Goal: Navigation & Orientation: Understand site structure

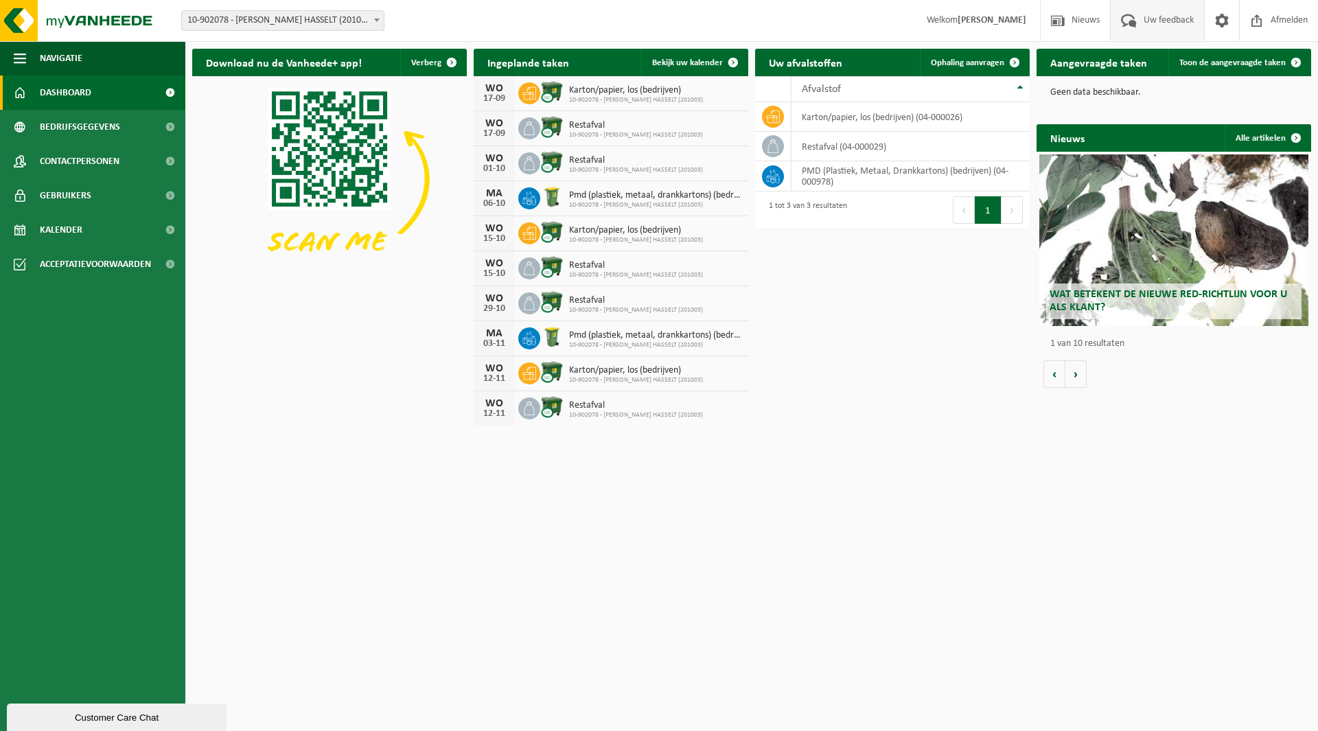
click at [1144, 23] on span "Uw feedback" at bounding box center [1168, 20] width 57 height 41
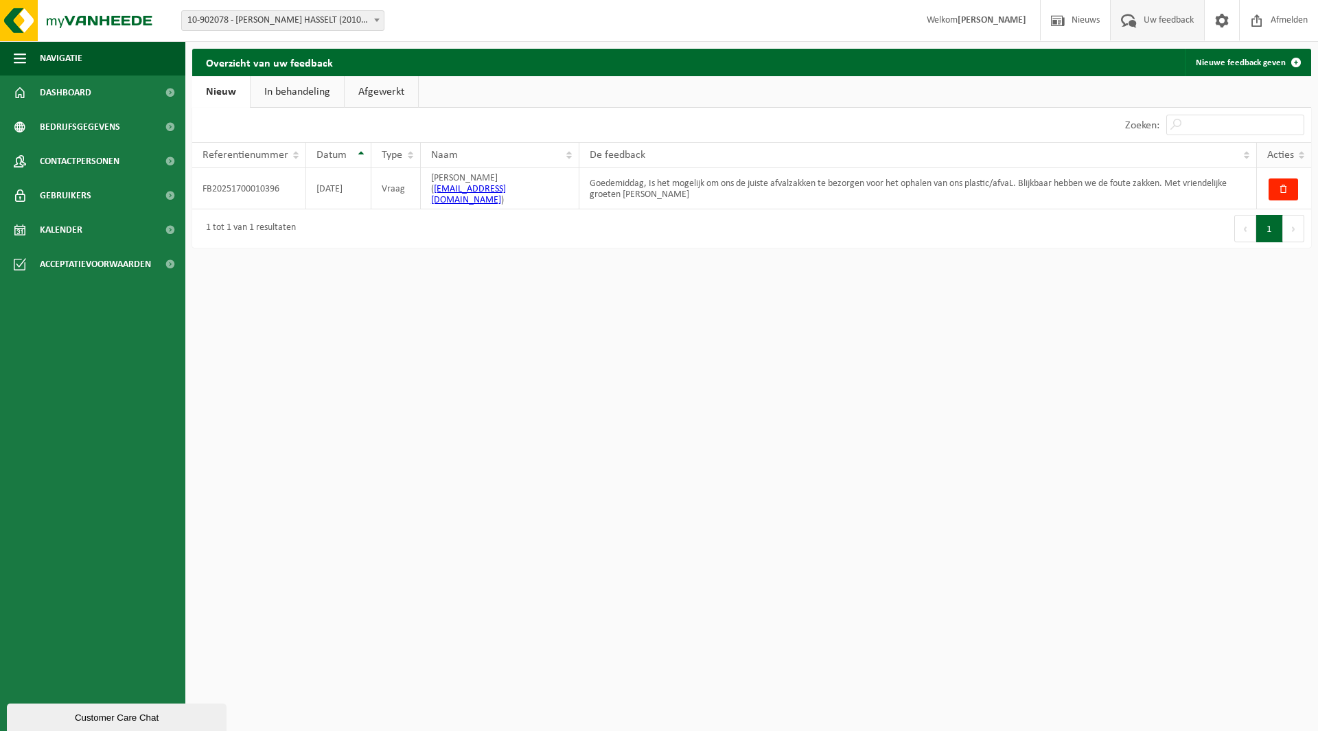
click at [1291, 154] on span "Acties" at bounding box center [1280, 155] width 27 height 11
click at [289, 99] on link "In behandeling" at bounding box center [297, 92] width 93 height 32
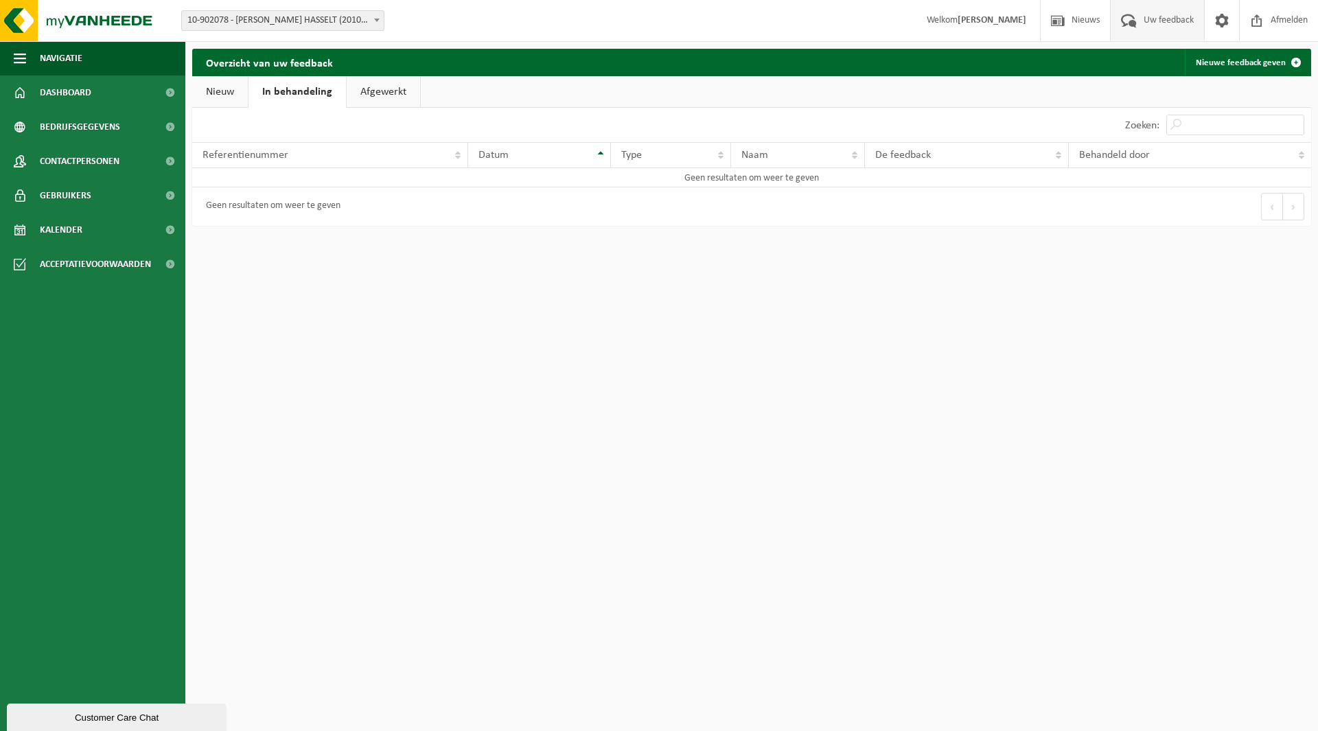
click at [372, 91] on link "Afgewerkt" at bounding box center [383, 92] width 73 height 32
click at [233, 96] on link "Nieuw" at bounding box center [220, 92] width 56 height 32
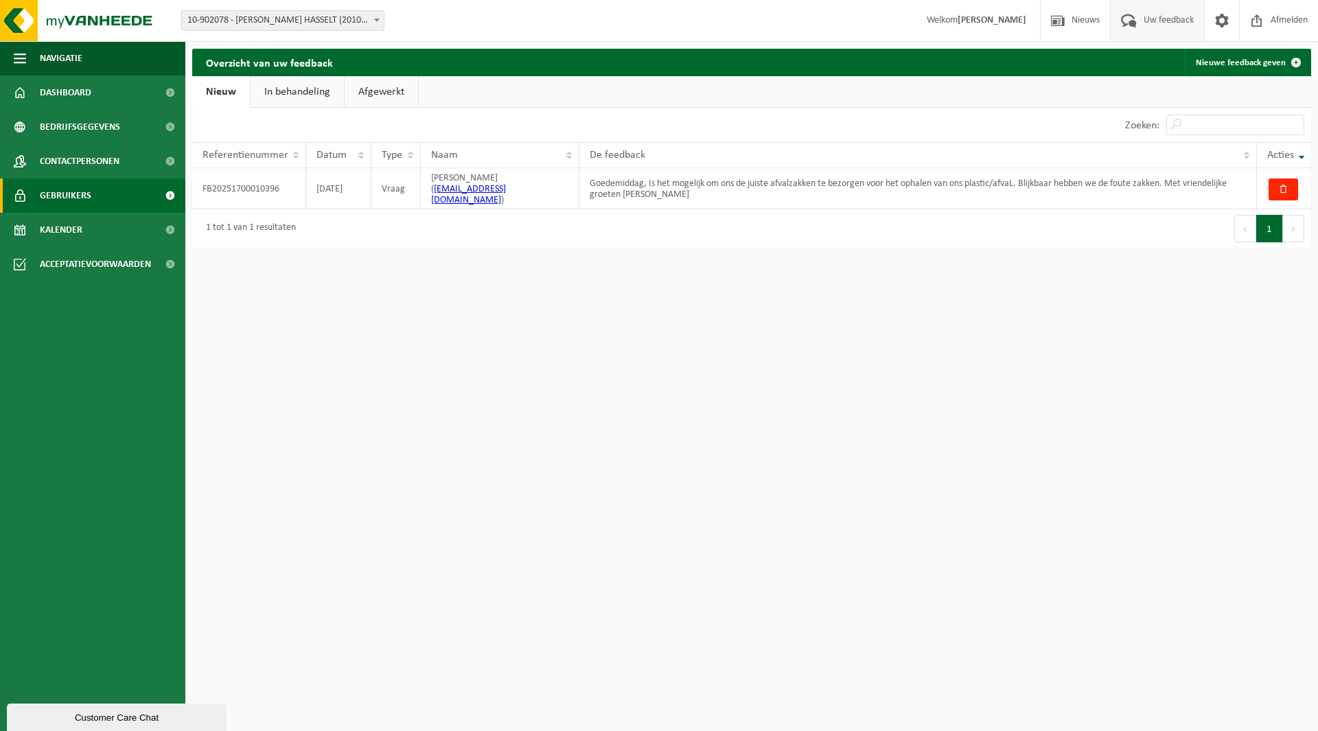
click at [172, 194] on span at bounding box center [169, 196] width 31 height 34
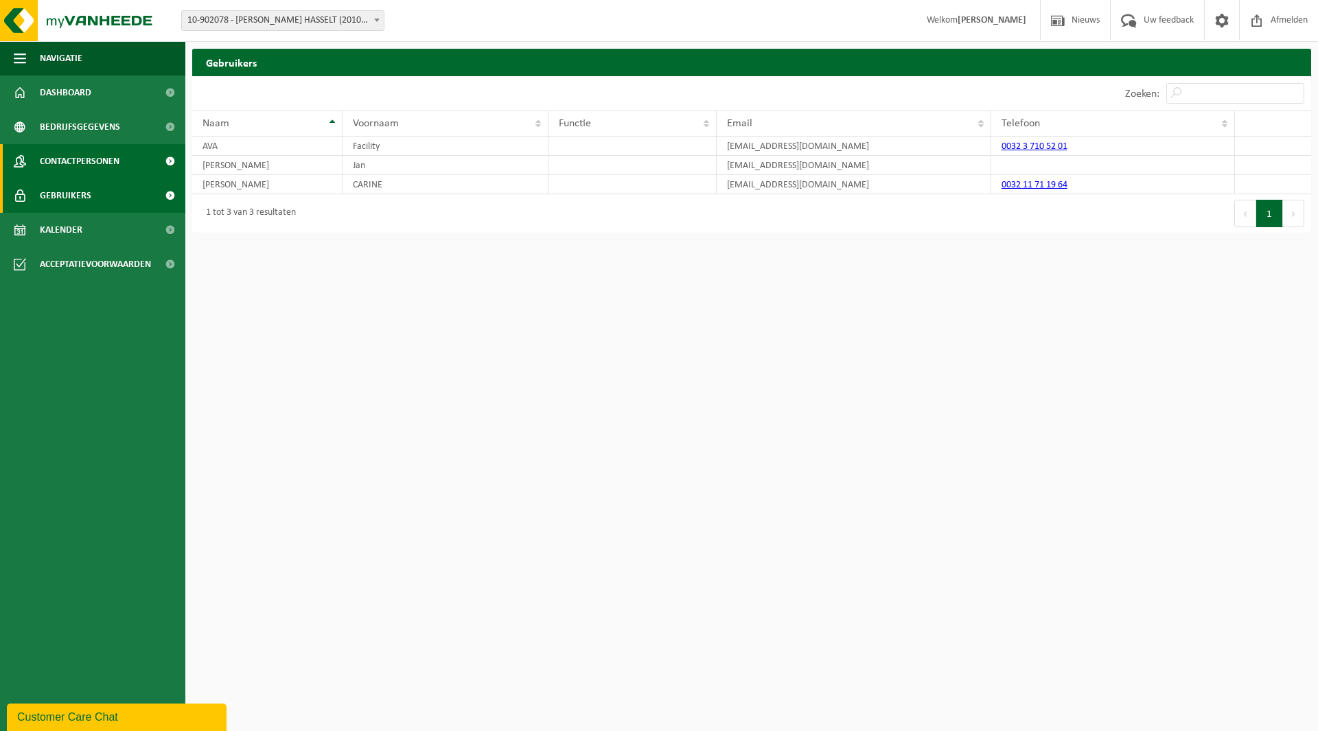
click at [122, 163] on link "Contactpersonen" at bounding box center [92, 161] width 185 height 34
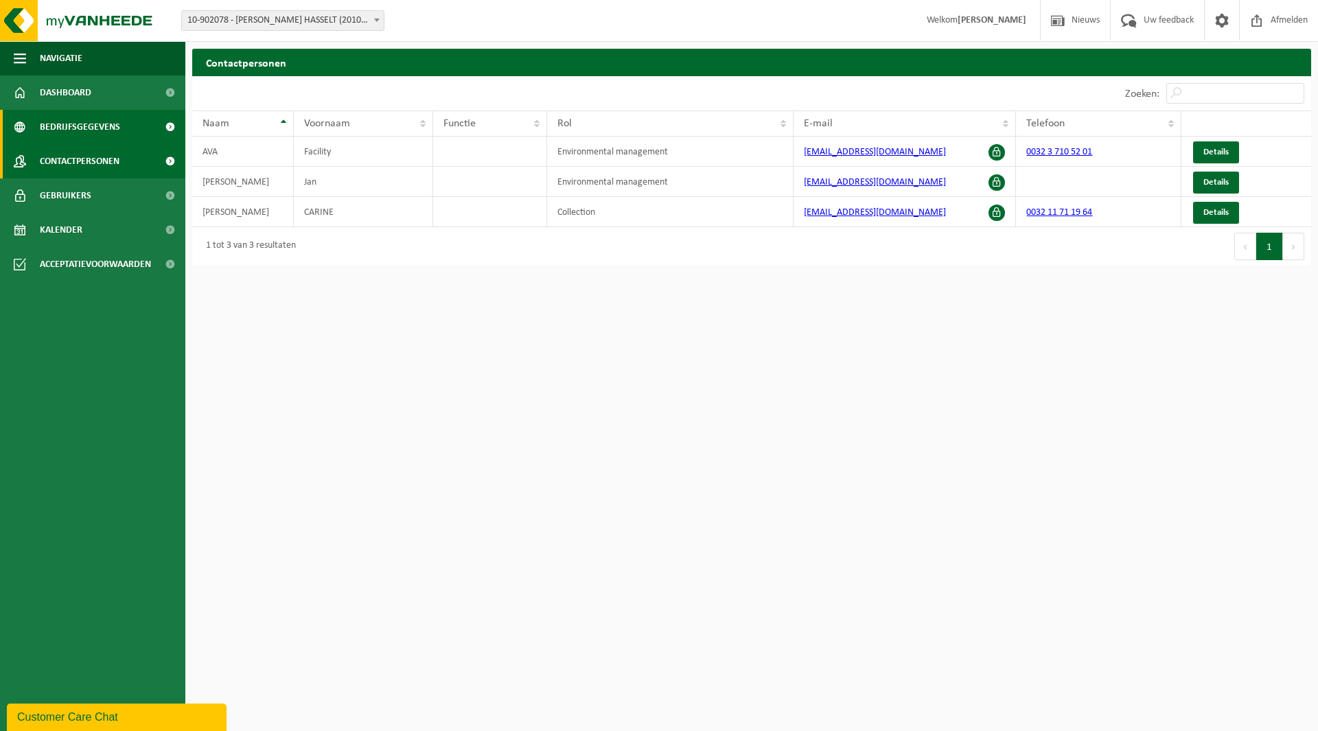
click at [112, 132] on span "Bedrijfsgegevens" at bounding box center [80, 127] width 80 height 34
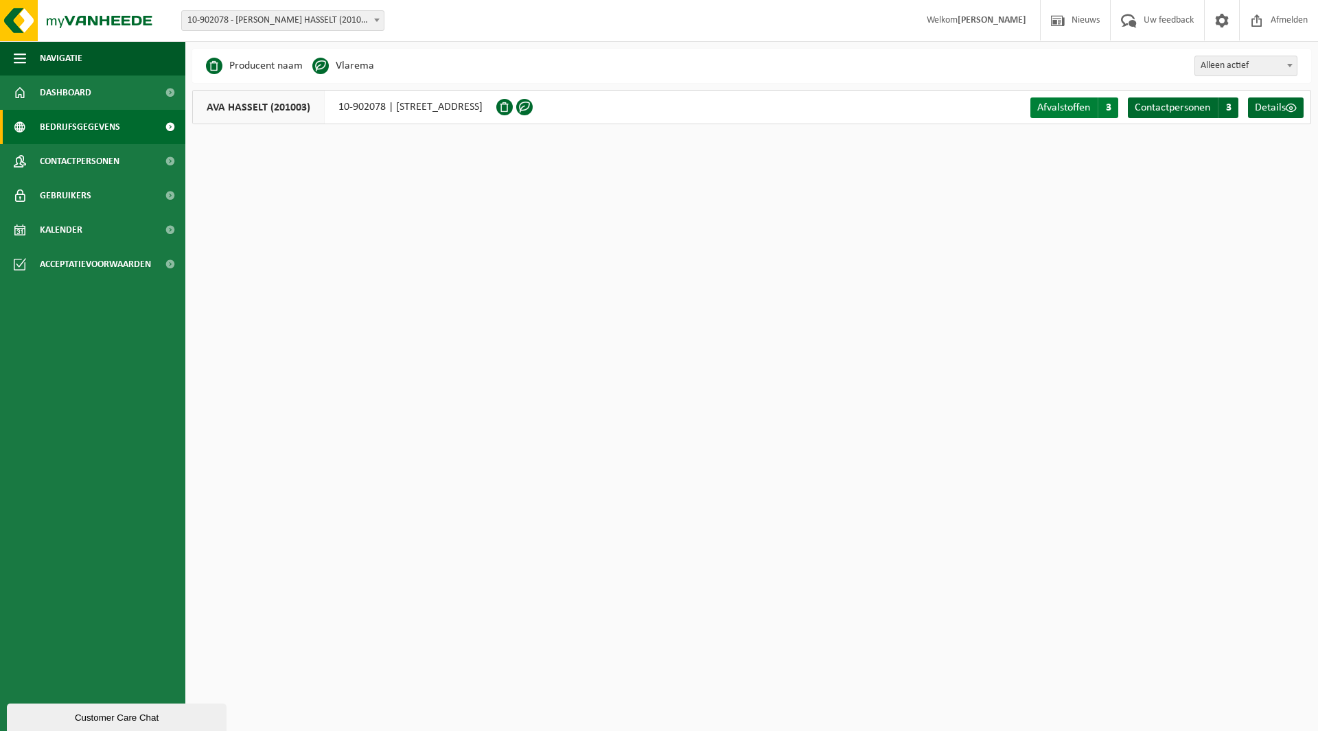
click at [1064, 106] on span "Afvalstoffen" at bounding box center [1063, 107] width 53 height 11
click at [1260, 100] on link "Details" at bounding box center [1276, 107] width 56 height 21
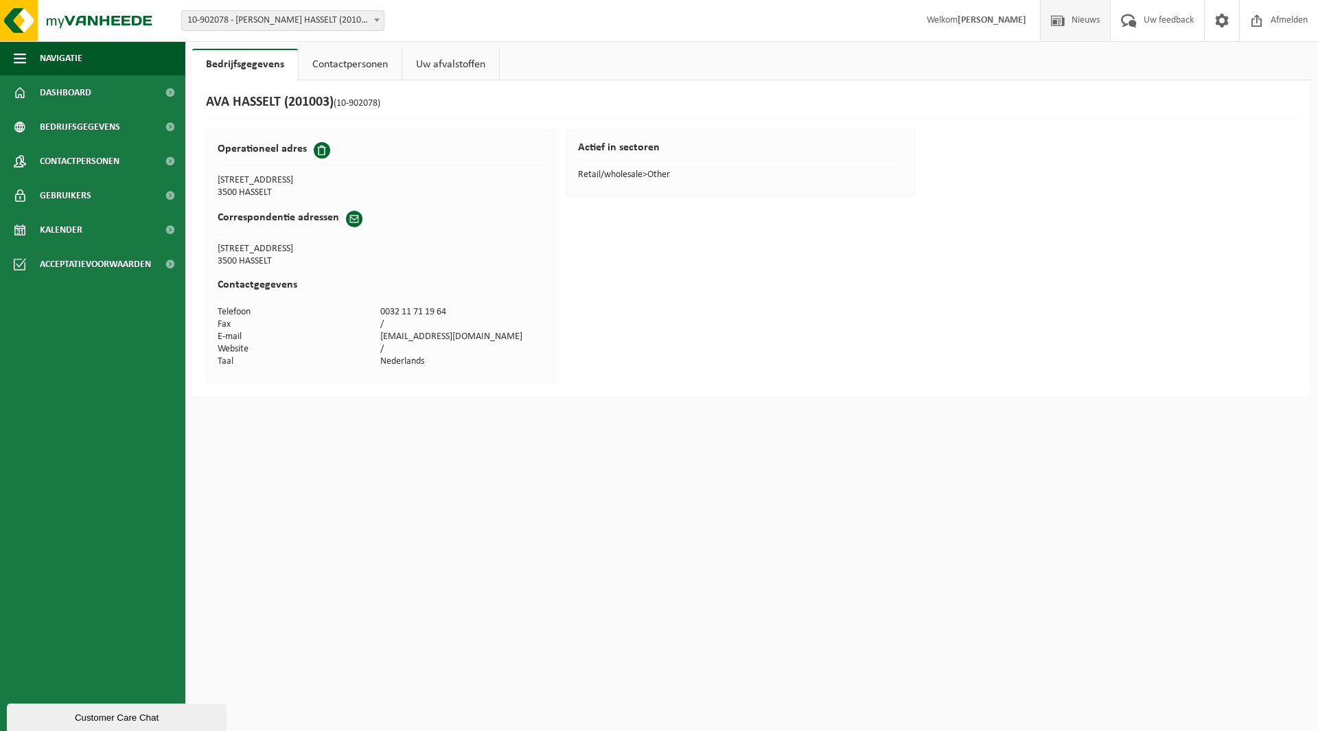
click at [1063, 20] on span at bounding box center [1058, 20] width 21 height 41
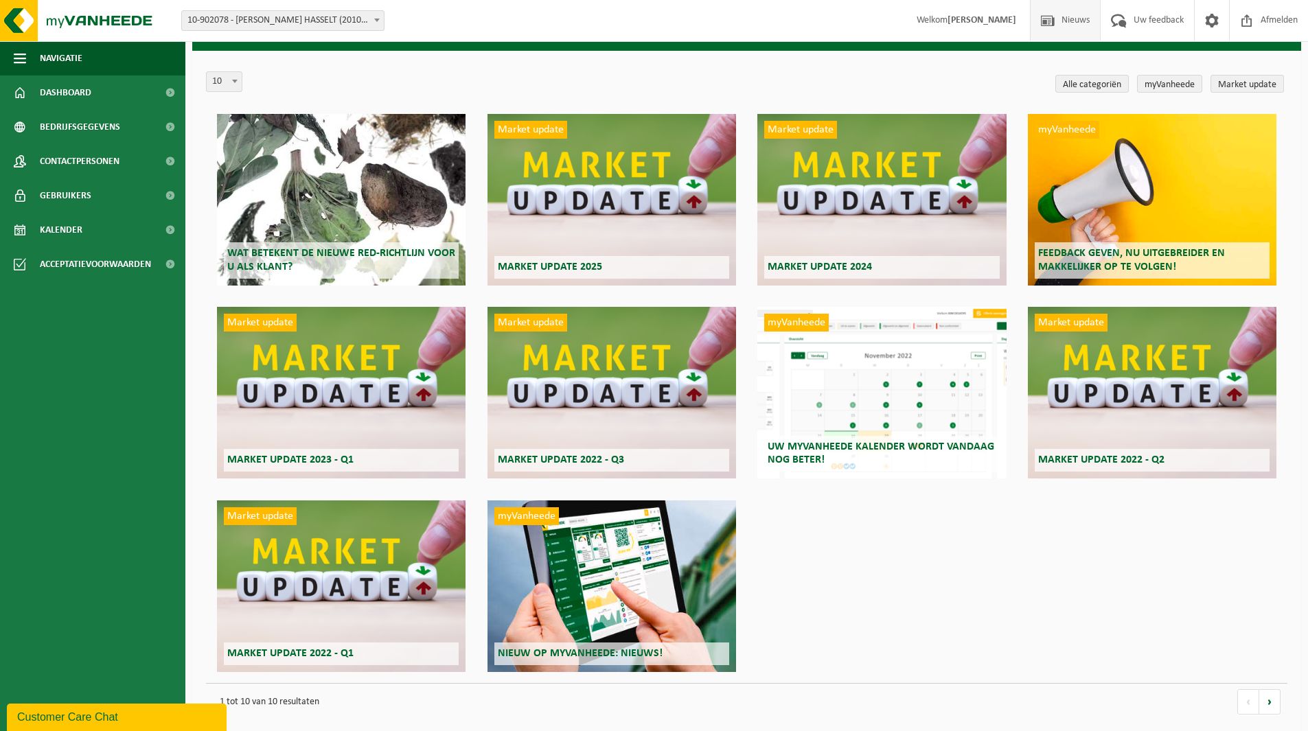
scroll to position [36, 0]
